Goal: Go to known website: Access a specific website the user already knows

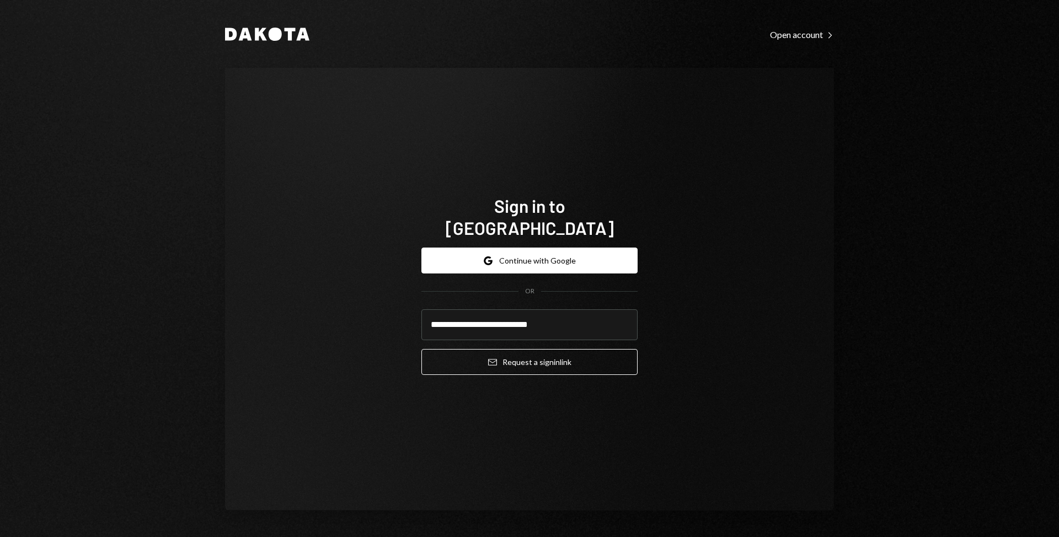
type input "**********"
click at [421, 349] on button "Email Request a sign in link" at bounding box center [529, 362] width 216 height 26
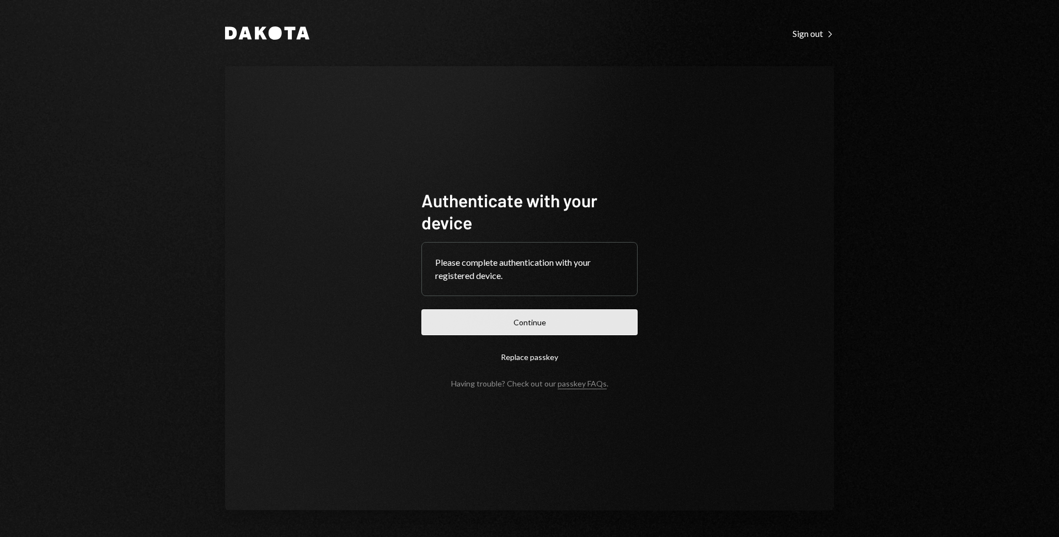
click at [537, 319] on button "Continue" at bounding box center [529, 322] width 216 height 26
